Goal: Task Accomplishment & Management: Use online tool/utility

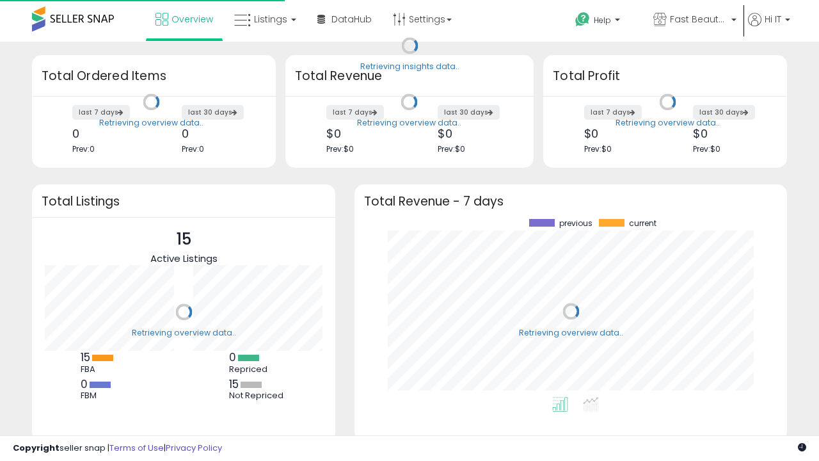
scroll to position [178, 407]
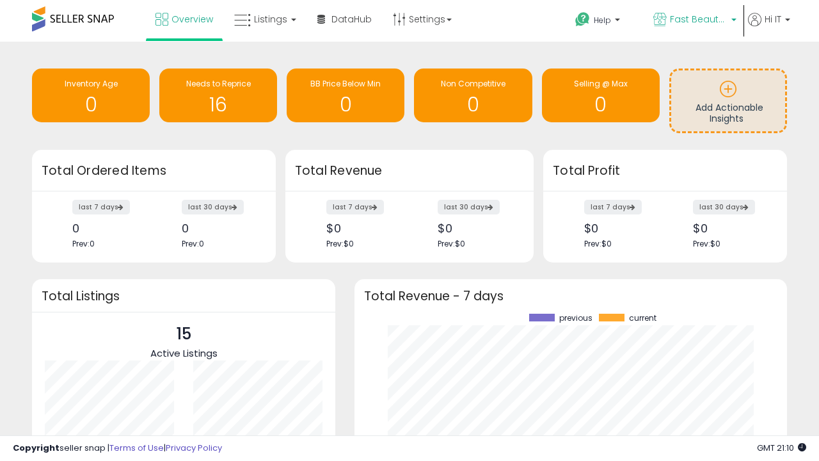
click at [694, 20] on span "Fast Beauty ([GEOGRAPHIC_DATA])" at bounding box center [699, 19] width 58 height 13
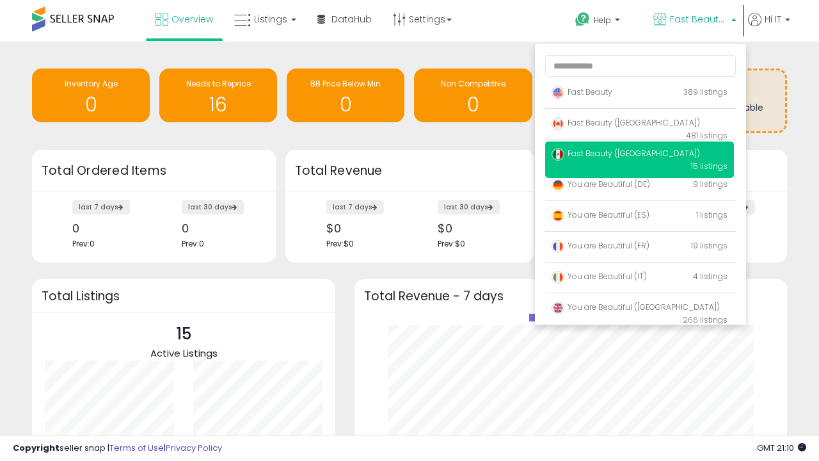
click at [639, 94] on p "Fast Beauty 389 listings" at bounding box center [639, 93] width 189 height 26
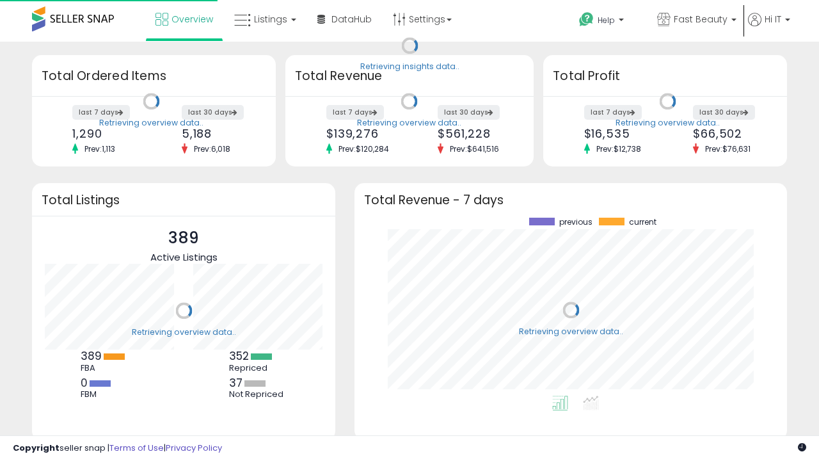
scroll to position [178, 407]
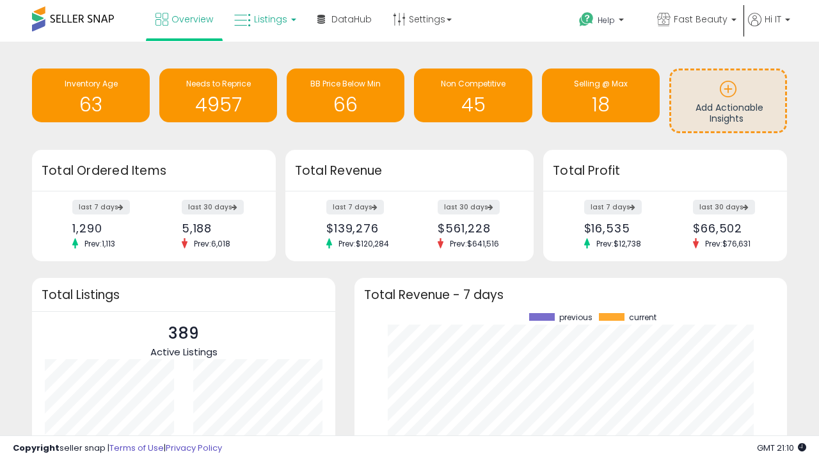
click at [264, 19] on span "Listings" at bounding box center [270, 19] width 33 height 13
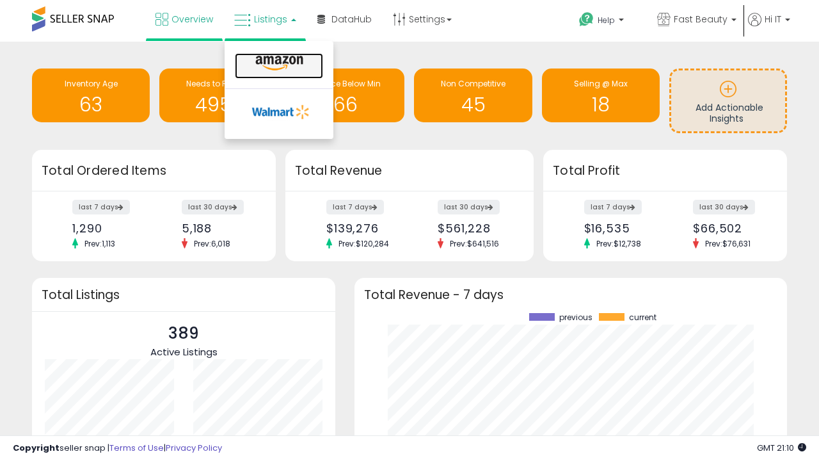
click at [278, 63] on icon at bounding box center [280, 63] width 56 height 17
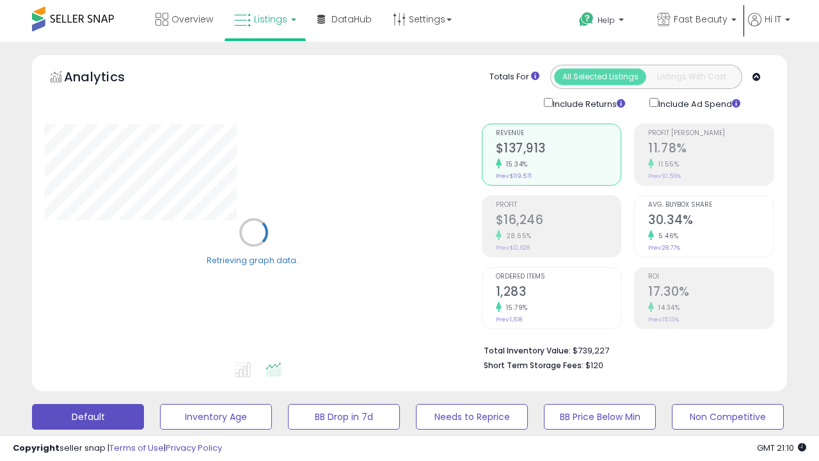
scroll to position [248, 0]
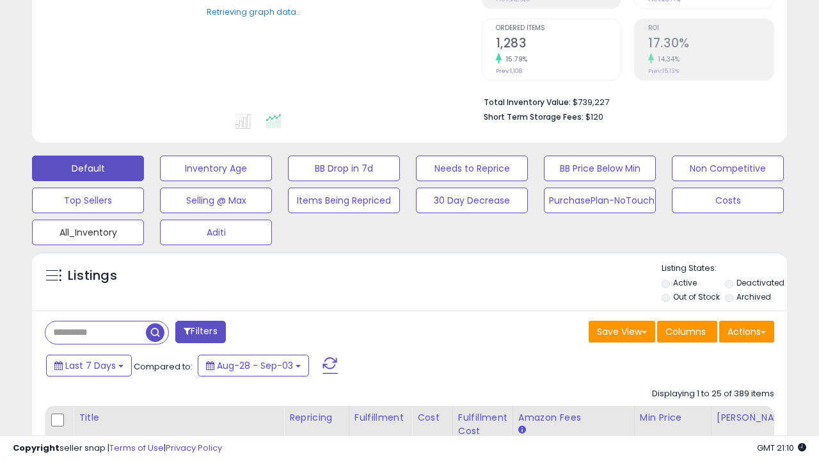
click at [88, 230] on button "All_Inventory" at bounding box center [88, 233] width 112 height 26
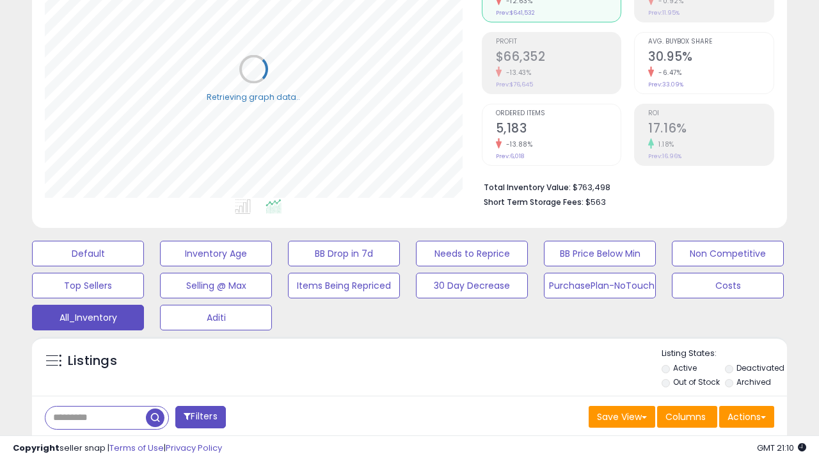
scroll to position [382, 0]
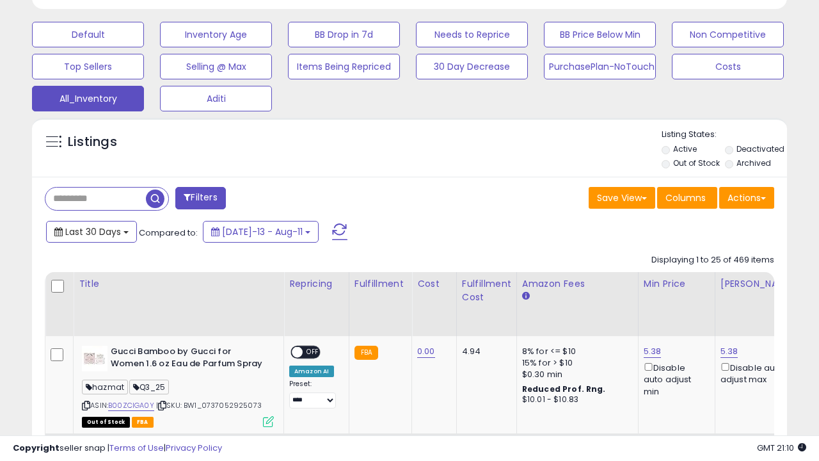
click at [91, 230] on span "Last 30 Days" at bounding box center [93, 231] width 56 height 13
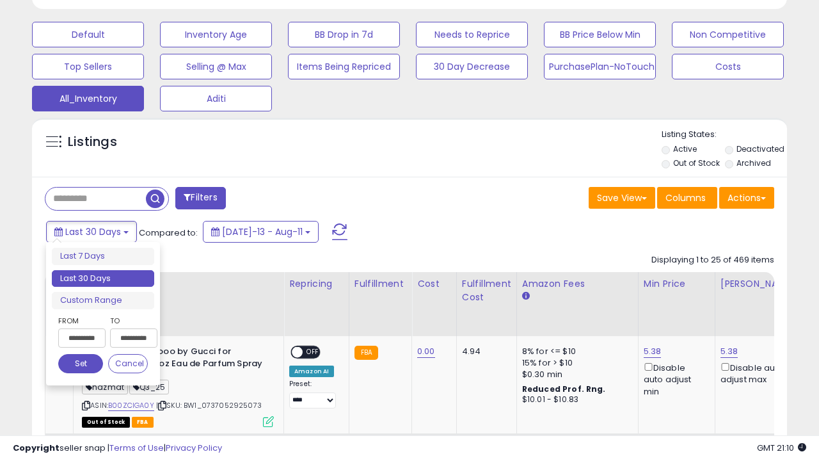
scroll to position [262, 437]
click at [103, 278] on li "Last 30 Days" at bounding box center [103, 278] width 102 height 17
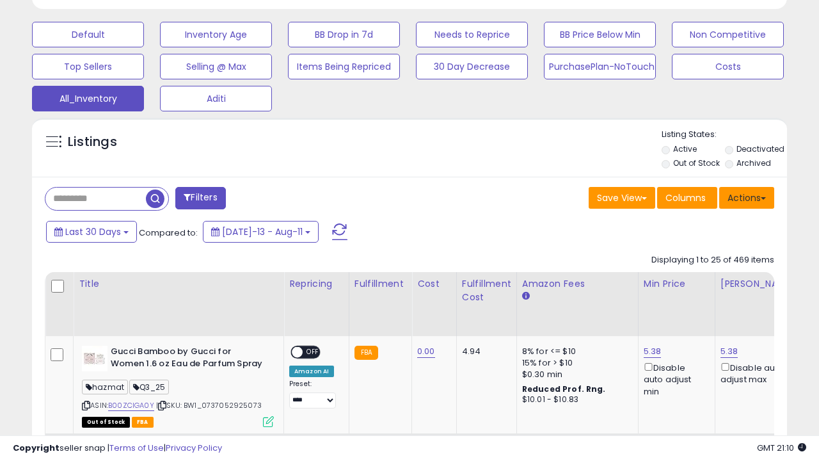
click at [747, 196] on button "Actions" at bounding box center [746, 198] width 55 height 22
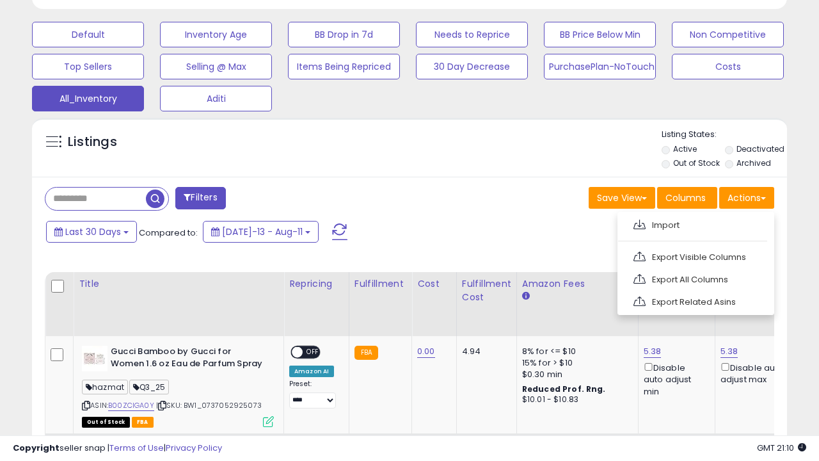
click at [694, 278] on link "Export All Columns" at bounding box center [695, 279] width 140 height 20
